Goal: Navigation & Orientation: Find specific page/section

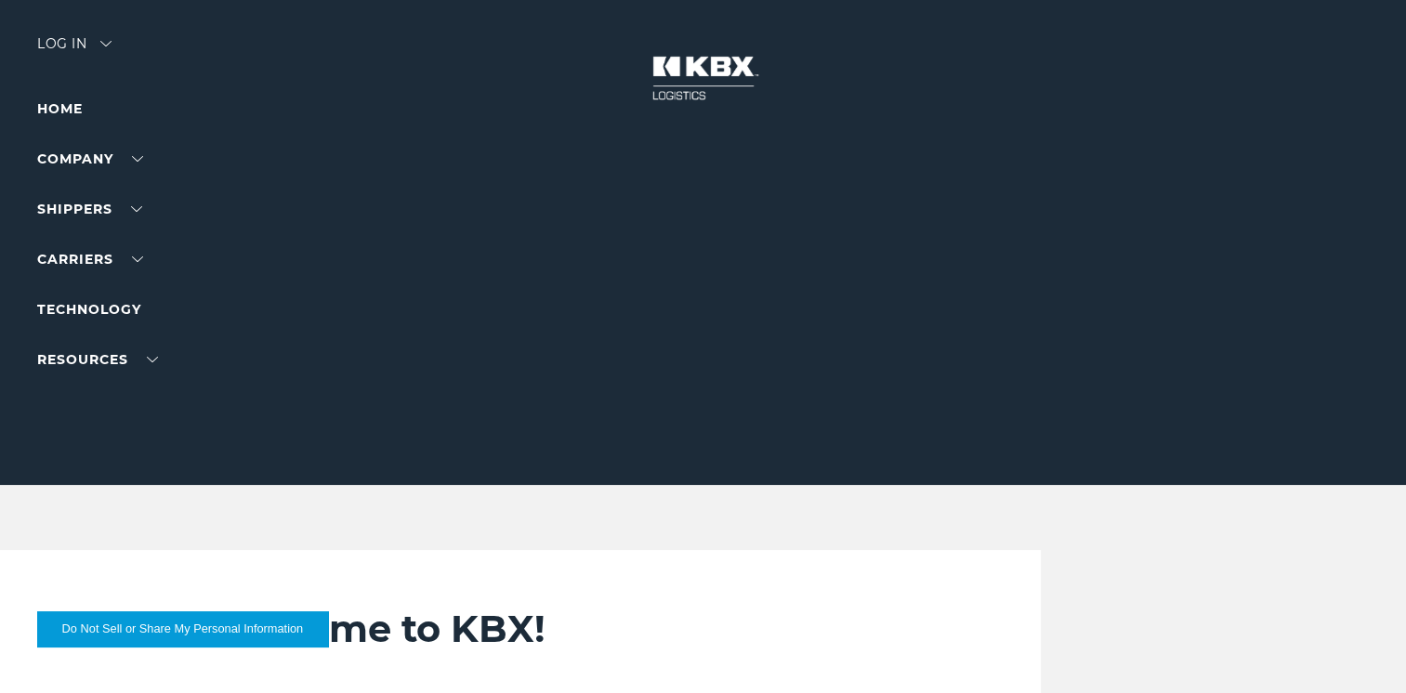
click at [112, 44] on img at bounding box center [105, 44] width 11 height 6
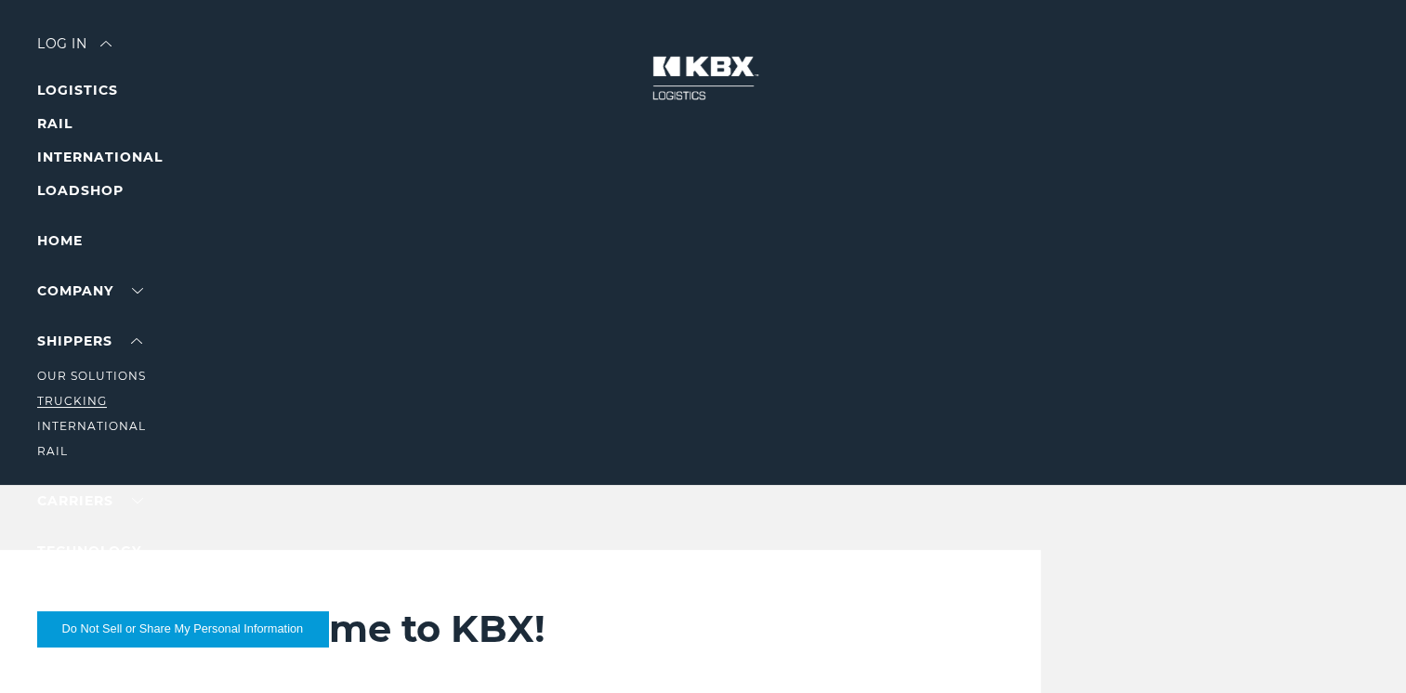
click at [64, 398] on link "Trucking" at bounding box center [72, 401] width 70 height 14
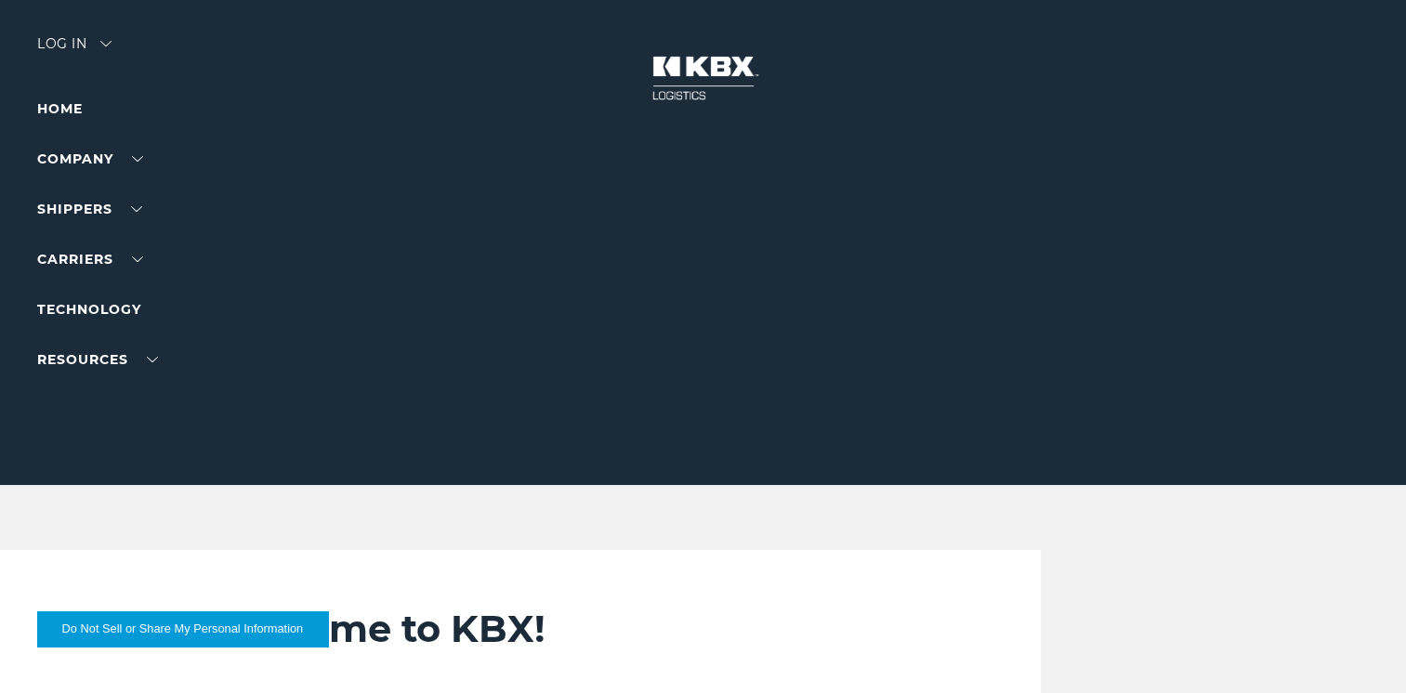
click at [104, 43] on img at bounding box center [105, 44] width 11 height 6
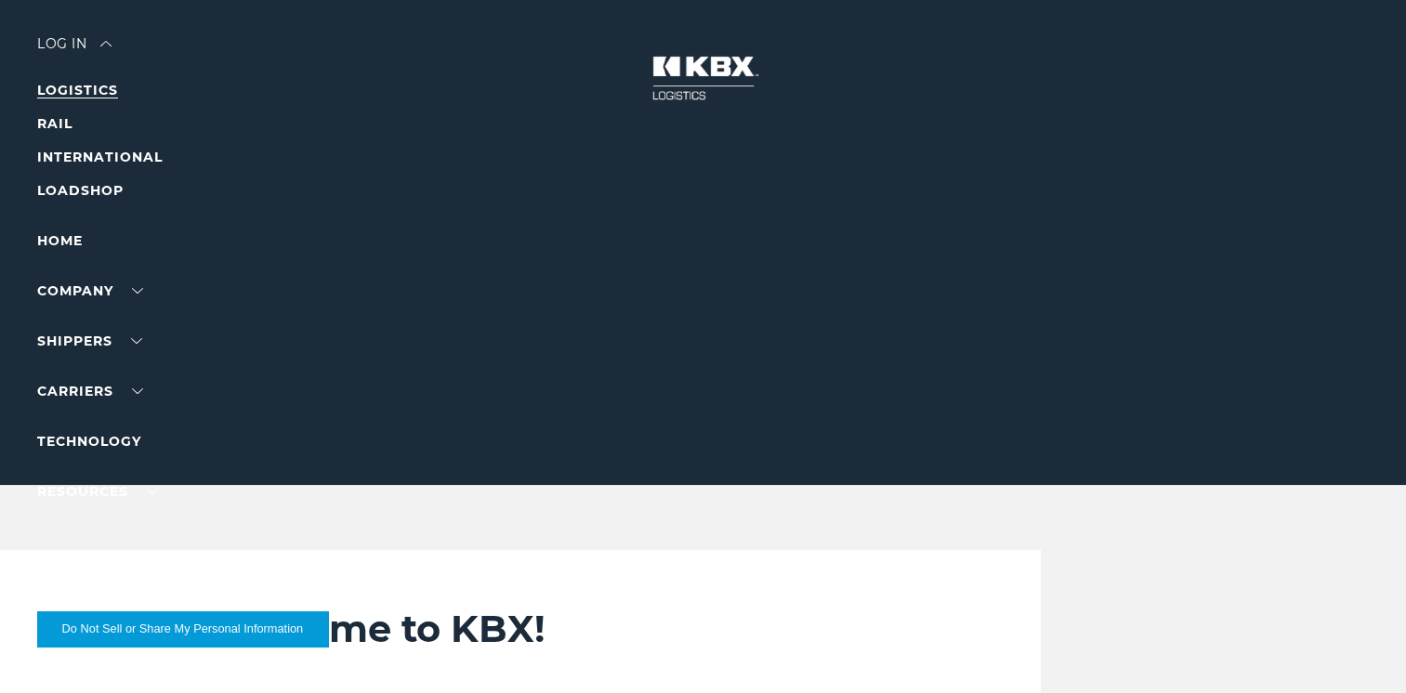
click at [63, 86] on link "LOGISTICS" at bounding box center [77, 90] width 81 height 17
